Goal: Task Accomplishment & Management: Complete application form

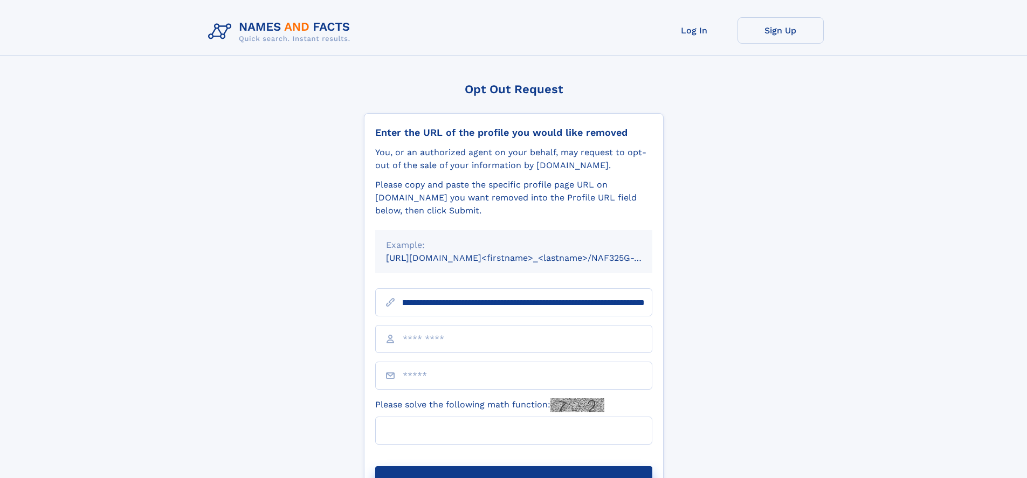
scroll to position [0, 128]
type input "**********"
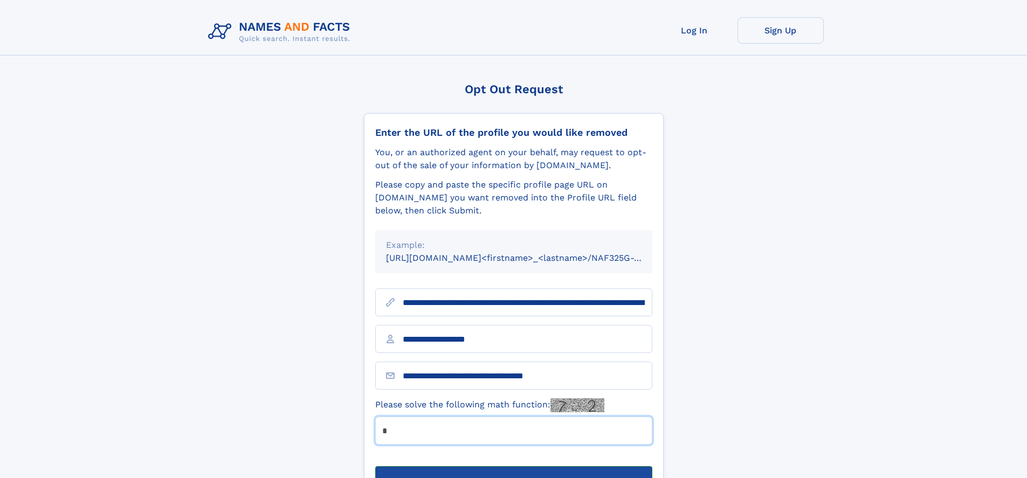
type input "*"
click at [513, 466] on button "Submit Opt Out Request" at bounding box center [513, 483] width 277 height 35
